Goal: Contribute content

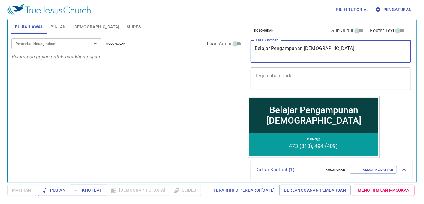
click at [319, 47] on textarea "Belajar Pengampunan [DEMOGRAPHIC_DATA]" at bounding box center [331, 51] width 152 height 11
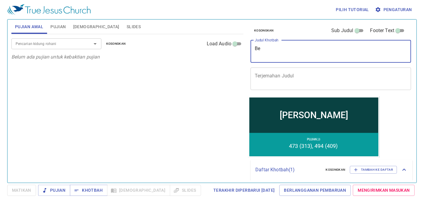
type textarea "B"
type textarea "b"
type textarea "Berdoa Seperti [PERSON_NAME]"
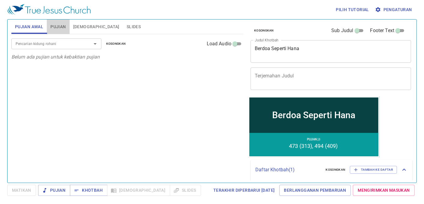
click at [57, 28] on span "Pujian" at bounding box center [57, 27] width 15 height 8
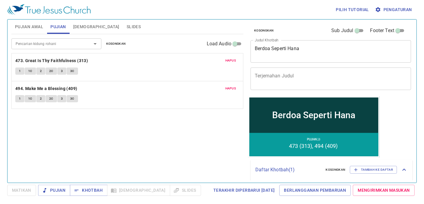
click at [232, 61] on span "Hapus" at bounding box center [230, 60] width 11 height 5
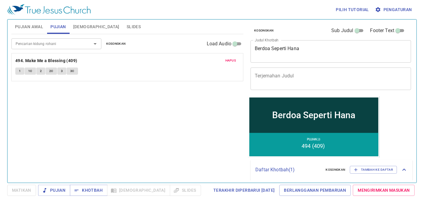
click at [232, 61] on span "Hapus" at bounding box center [230, 60] width 11 height 5
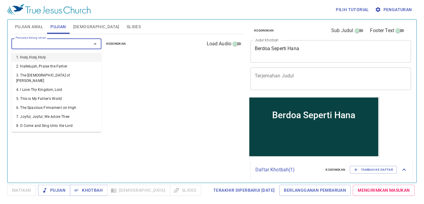
click at [38, 41] on input "Pencarian kidung rohani" at bounding box center [47, 43] width 69 height 7
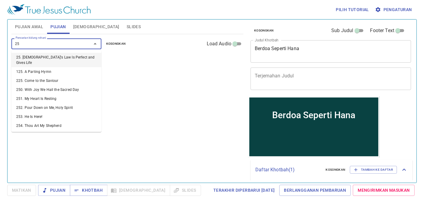
type input "259"
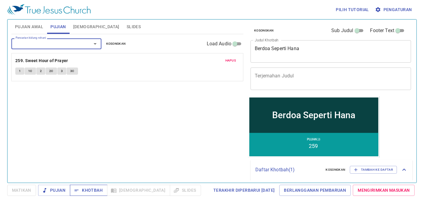
click at [78, 189] on icon "button" at bounding box center [77, 191] width 6 height 6
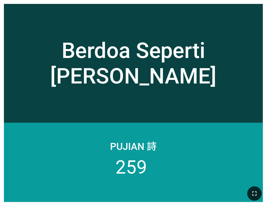
click at [255, 192] on icon "button" at bounding box center [254, 193] width 7 height 7
